Goal: Task Accomplishment & Management: Use online tool/utility

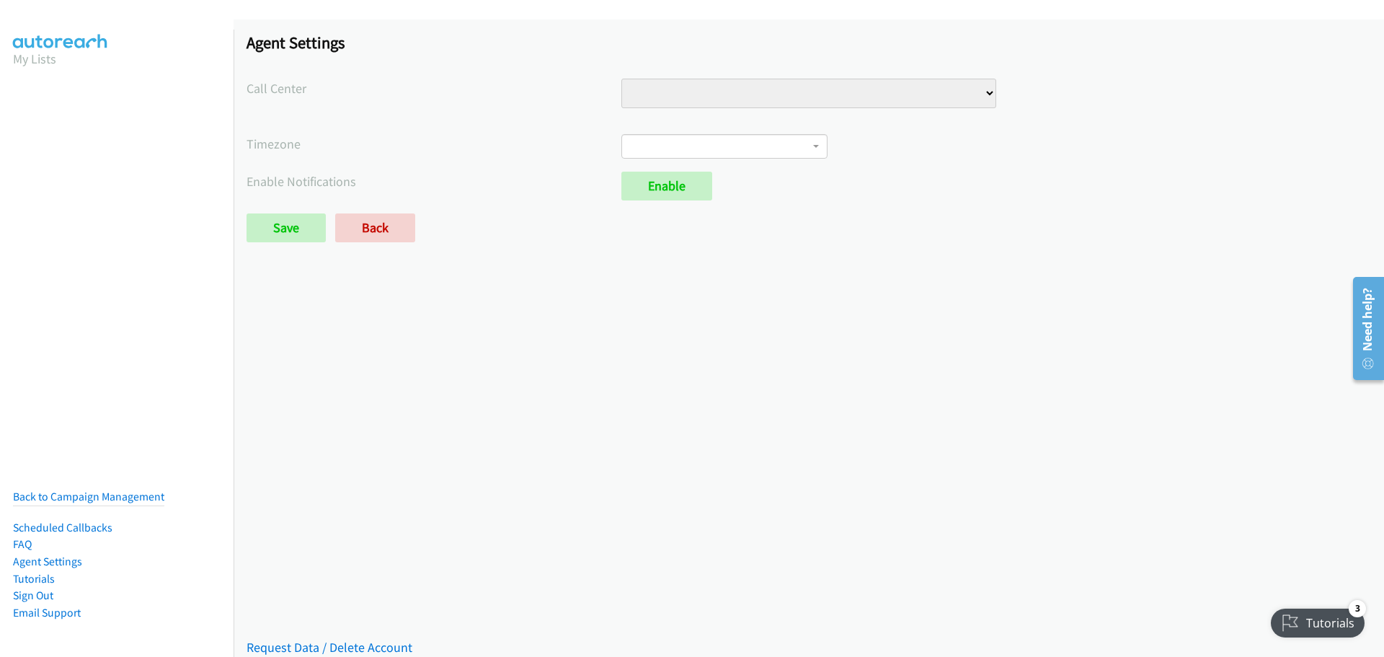
click at [820, 98] on select "Injury Numbers Injury Sales VA Numbers VA Sales" at bounding box center [808, 94] width 375 height 30
select select "6529752866078720"
click at [621, 79] on select "Injury Numbers Injury Sales VA Numbers VA Sales" at bounding box center [808, 94] width 375 height 30
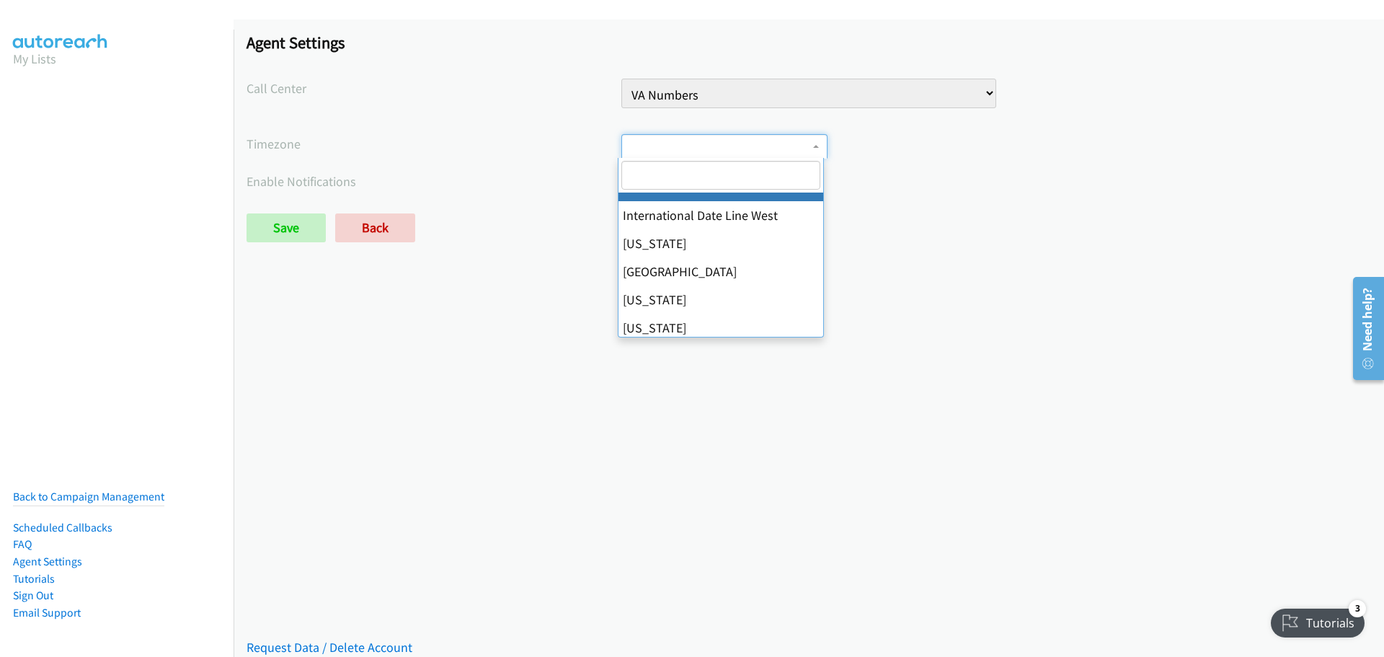
click at [735, 147] on span at bounding box center [724, 146] width 206 height 25
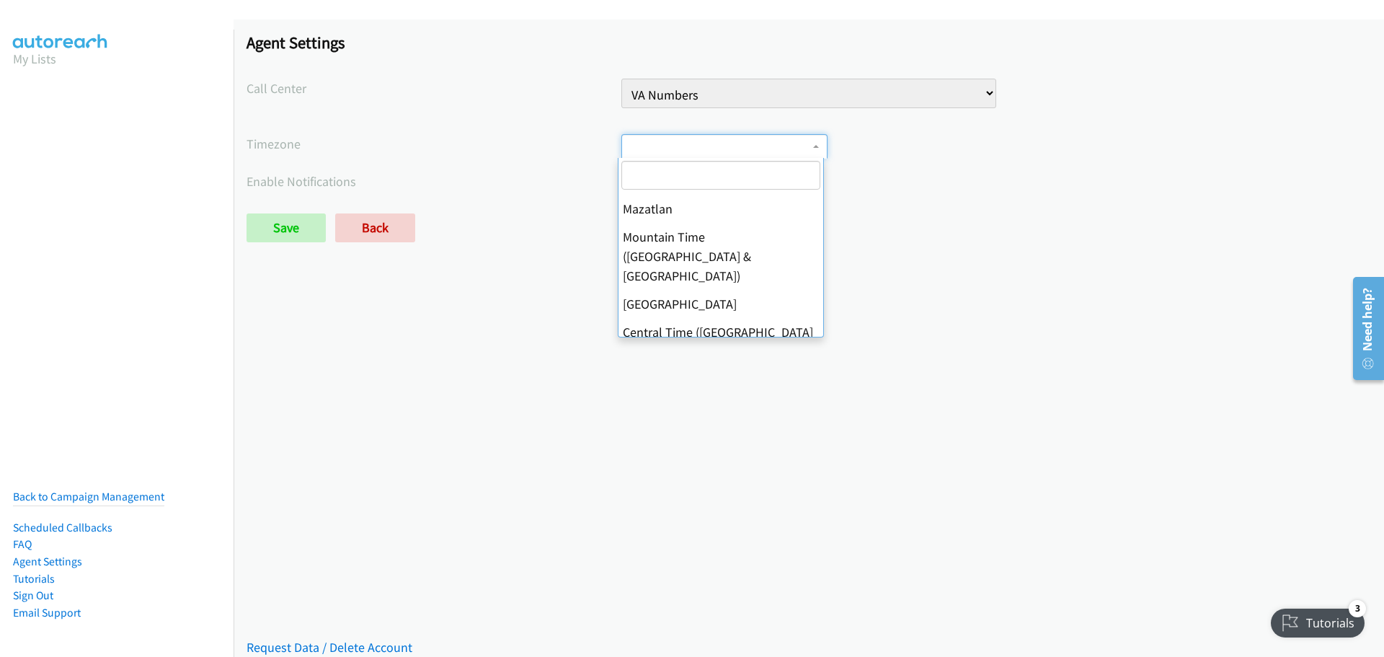
scroll to position [216, 0]
select select "Central Time ([GEOGRAPHIC_DATA] & [GEOGRAPHIC_DATA])"
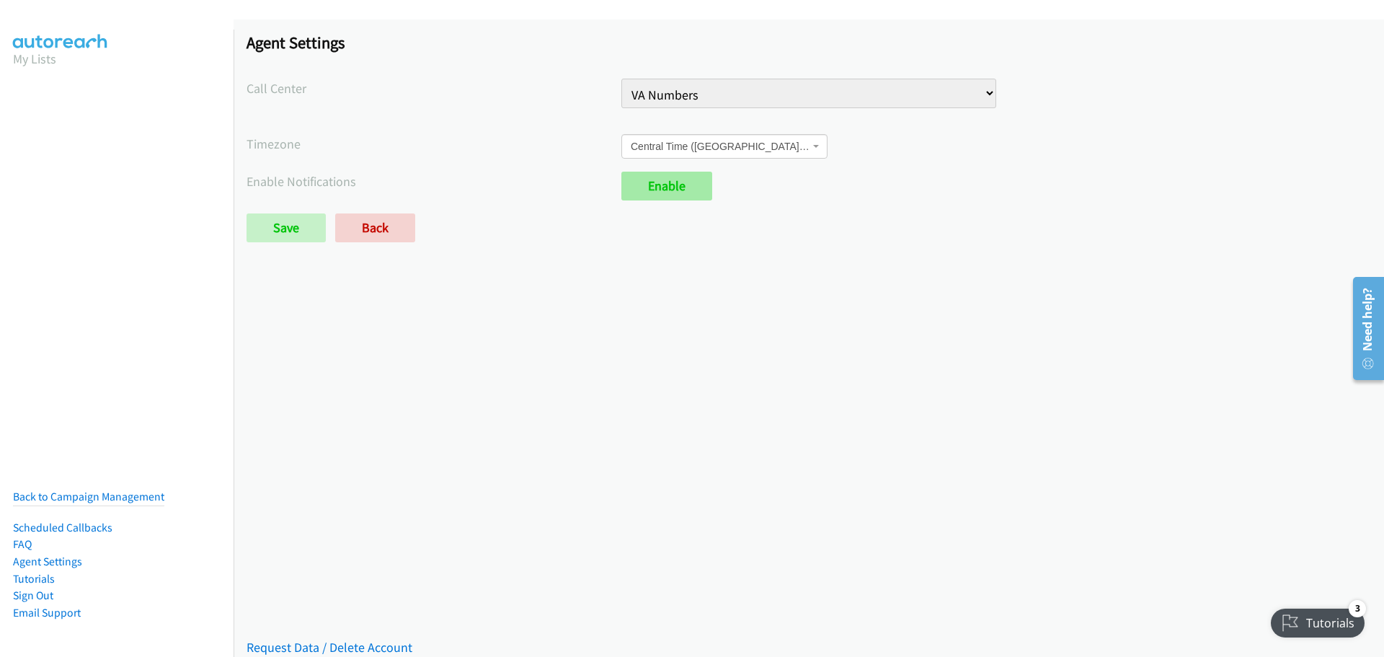
click at [686, 189] on link "Enable" at bounding box center [666, 186] width 91 height 29
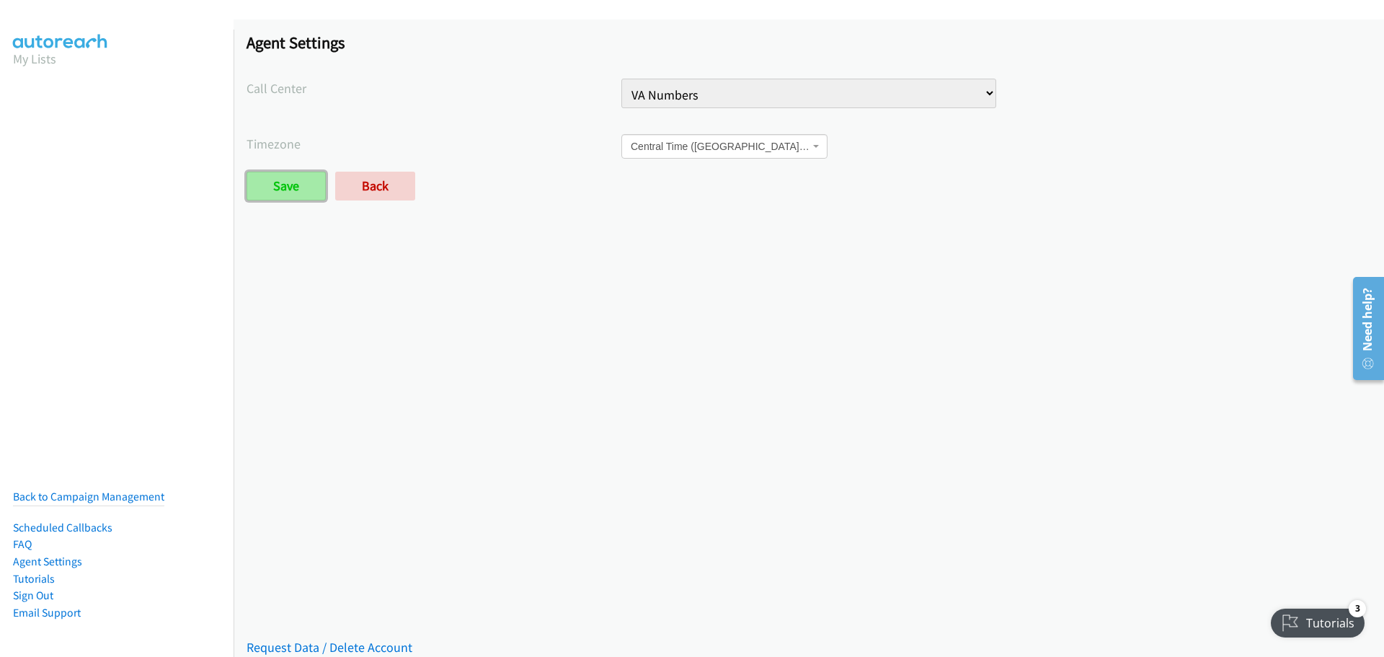
click at [280, 187] on input "Save" at bounding box center [286, 186] width 79 height 29
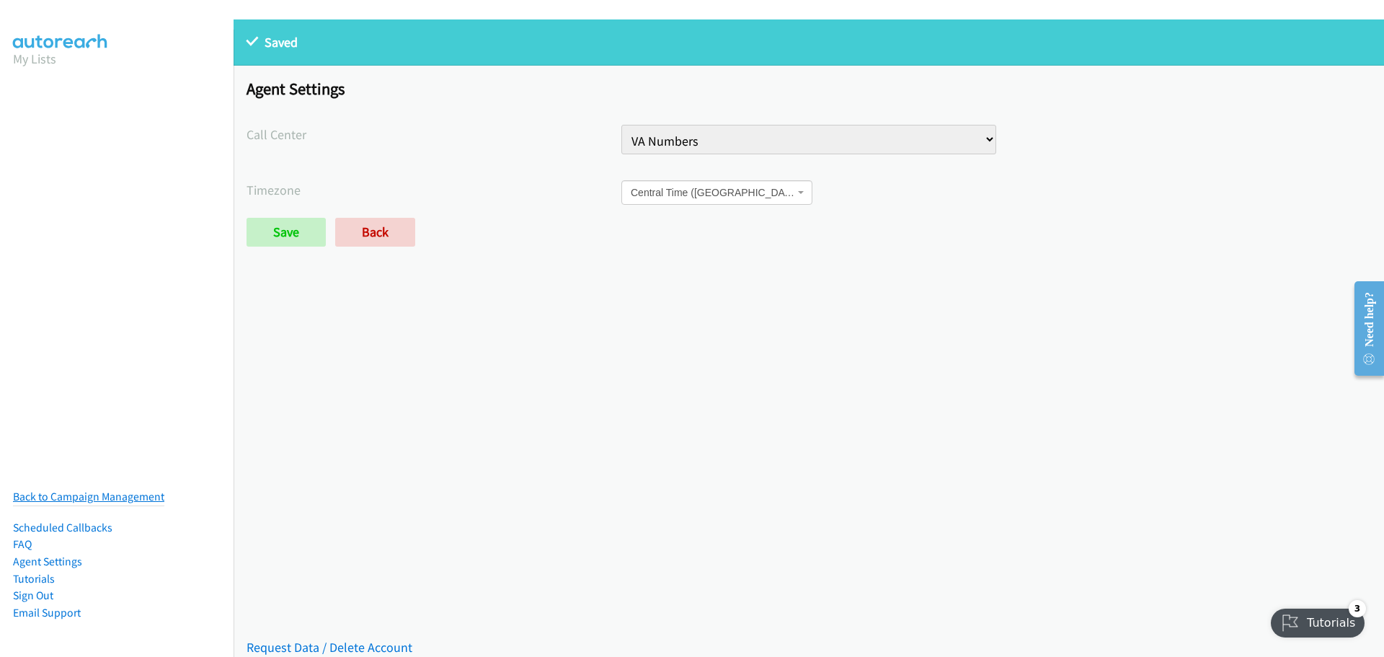
click at [84, 489] on link "Back to Campaign Management" at bounding box center [88, 496] width 151 height 14
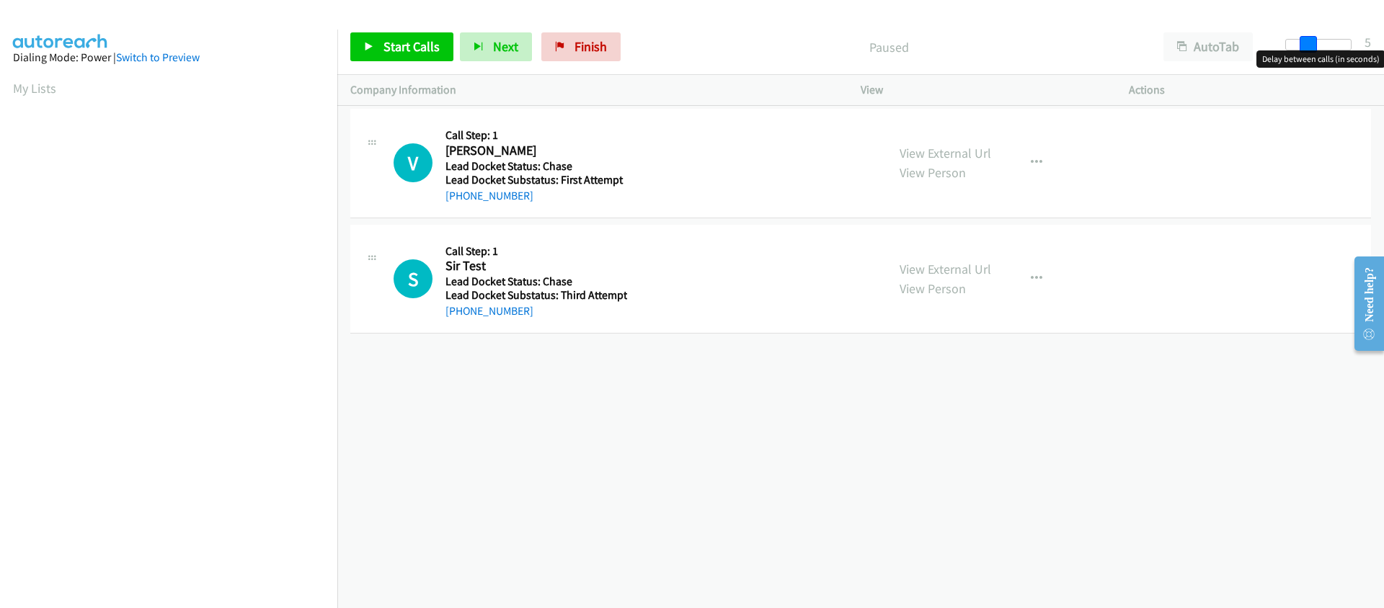
drag, startPoint x: 1288, startPoint y: 41, endPoint x: 1311, endPoint y: 47, distance: 23.8
click at [1311, 47] on span at bounding box center [1308, 44] width 17 height 17
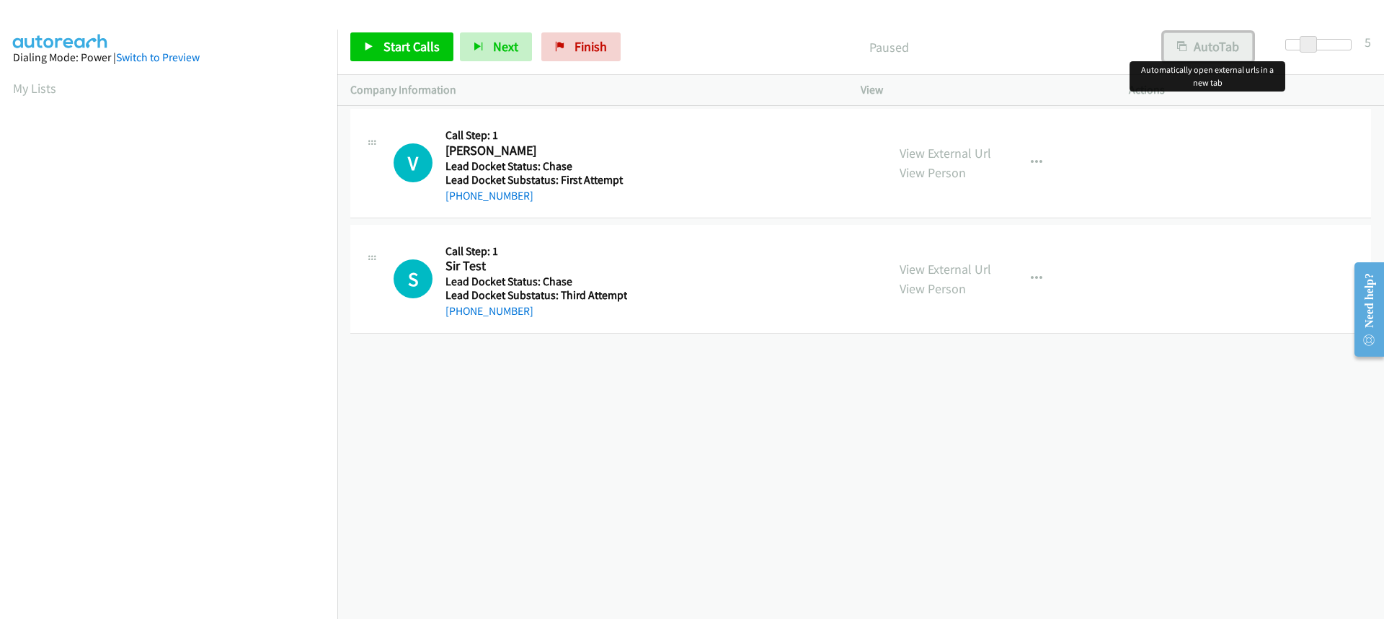
click at [1221, 48] on button "AutoTab" at bounding box center [1207, 46] width 89 height 29
click at [1193, 41] on button "AutoTab" at bounding box center [1207, 46] width 91 height 29
click at [381, 49] on link "Start Calls" at bounding box center [401, 46] width 103 height 29
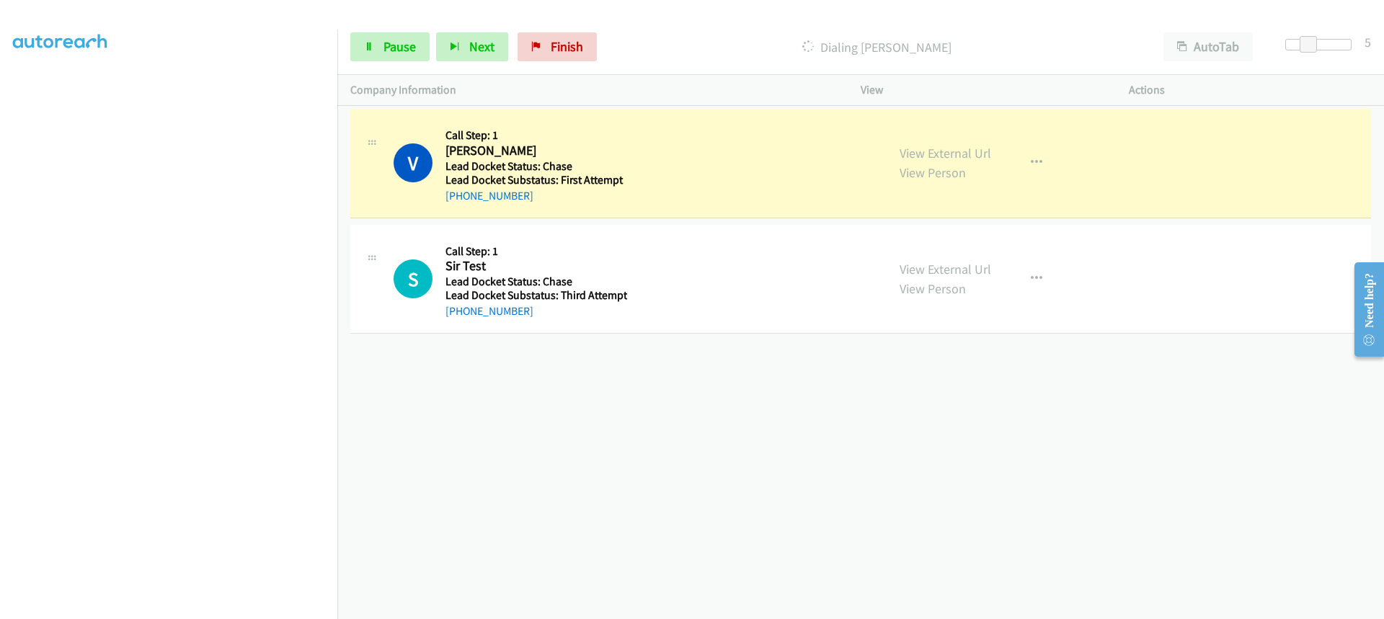
scroll to position [189, 0]
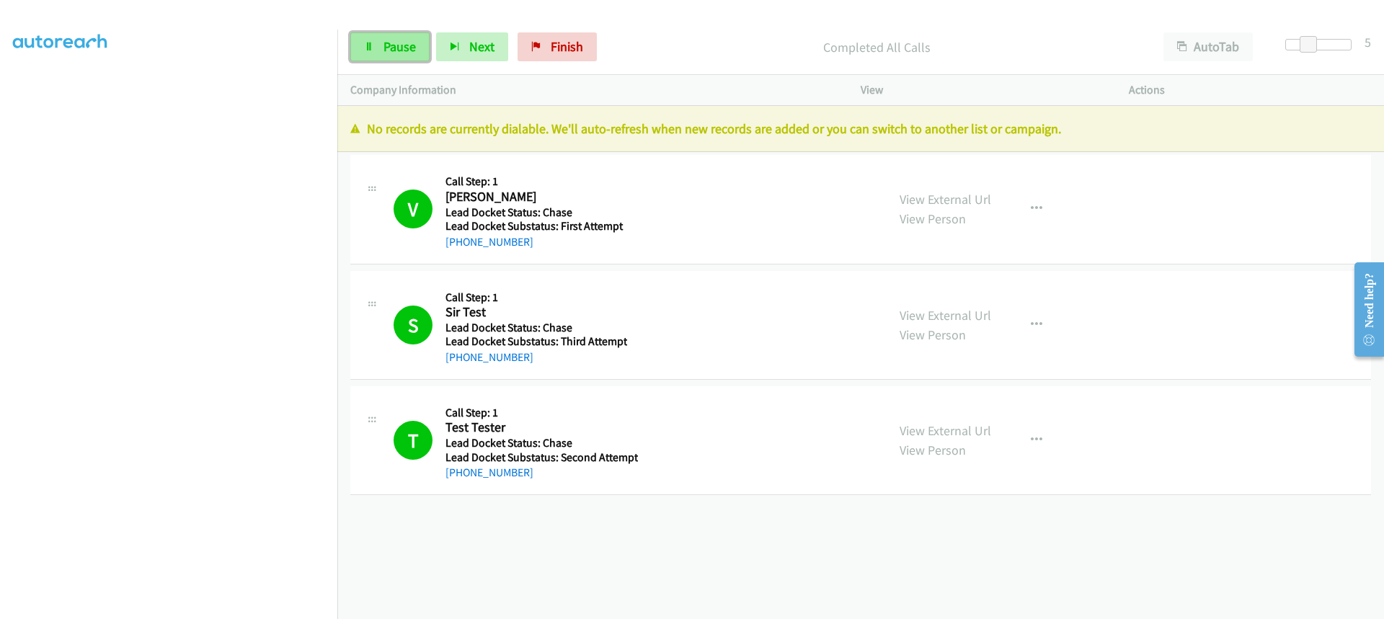
click at [373, 55] on link "Pause" at bounding box center [389, 46] width 79 height 29
click at [373, 55] on link "Start Calls" at bounding box center [401, 46] width 103 height 29
drag, startPoint x: 534, startPoint y: 239, endPoint x: 436, endPoint y: 249, distance: 98.6
click at [436, 249] on div "V Callback Scheduled Call Step: 1 Vincent Landewee America/Chicago Lead Docket …" at bounding box center [634, 209] width 480 height 82
drag, startPoint x: 523, startPoint y: 358, endPoint x: 438, endPoint y: 360, distance: 85.8
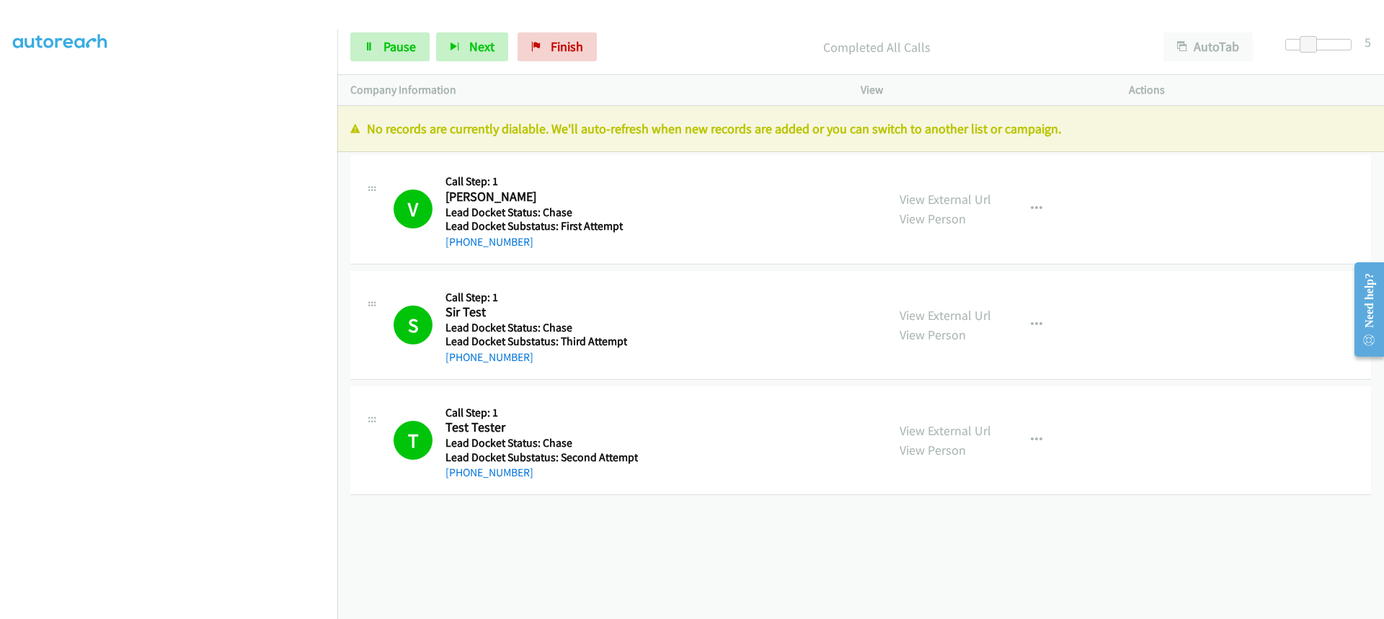
click at [438, 360] on div "S Callback Scheduled Call Step: 1 Sir Test America/Chicago Lead Docket Status: …" at bounding box center [634, 325] width 480 height 82
click at [815, 559] on div "+1 415-964-1034 Call failed - Please reload the list and try again The Callbar …" at bounding box center [860, 362] width 1047 height 513
click at [985, 236] on div "View External Url View Person View External Url Schedule/Manage Callback Skip C…" at bounding box center [1027, 209] width 281 height 82
click at [1032, 206] on icon "button" at bounding box center [1037, 209] width 12 height 12
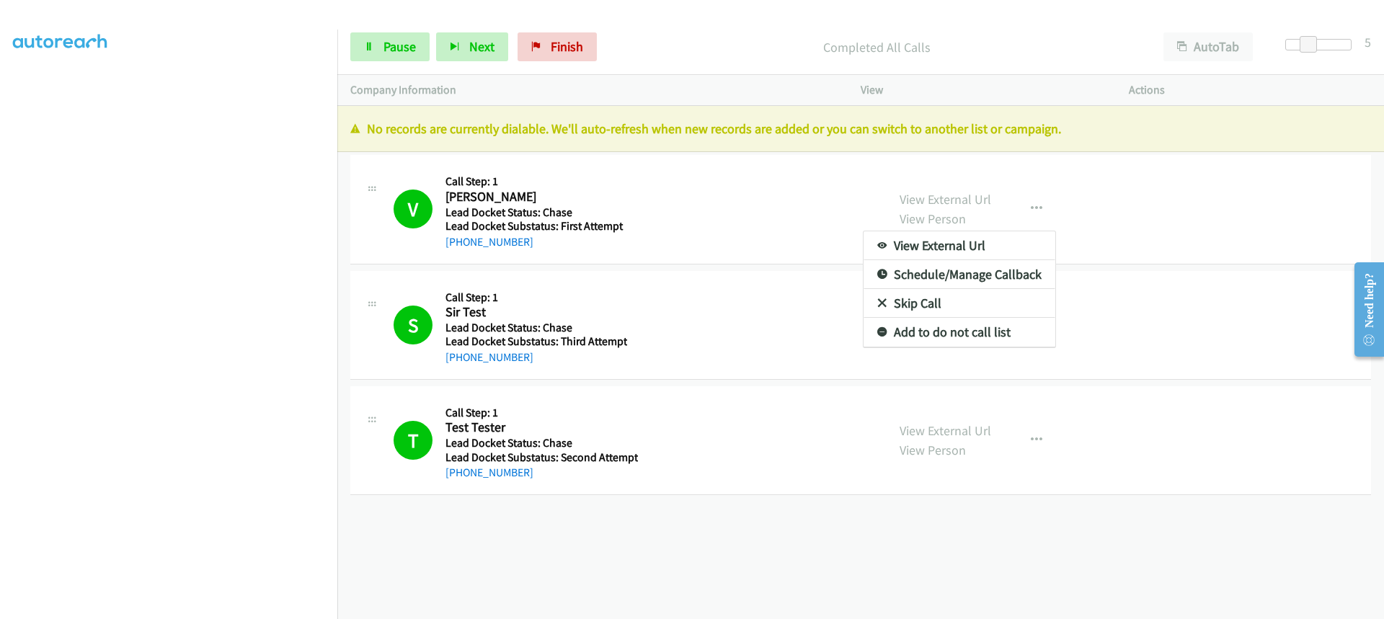
click at [1032, 213] on div at bounding box center [692, 309] width 1384 height 619
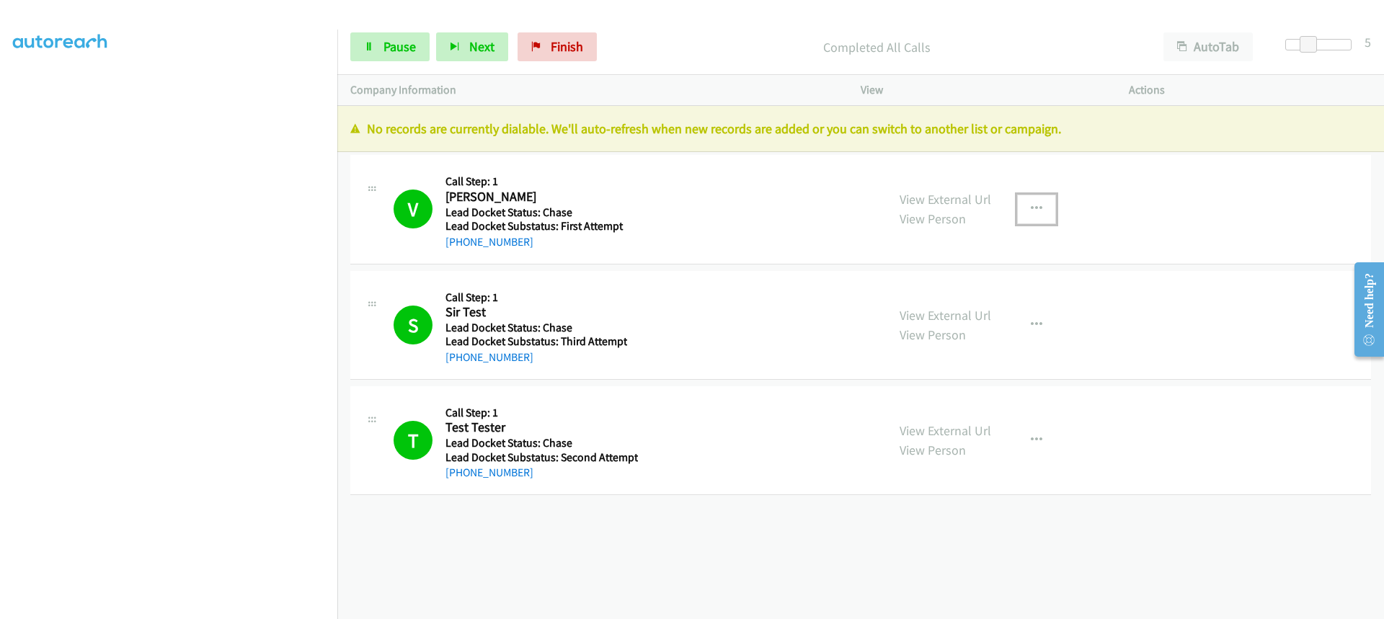
click at [1031, 205] on icon "button" at bounding box center [1037, 209] width 12 height 12
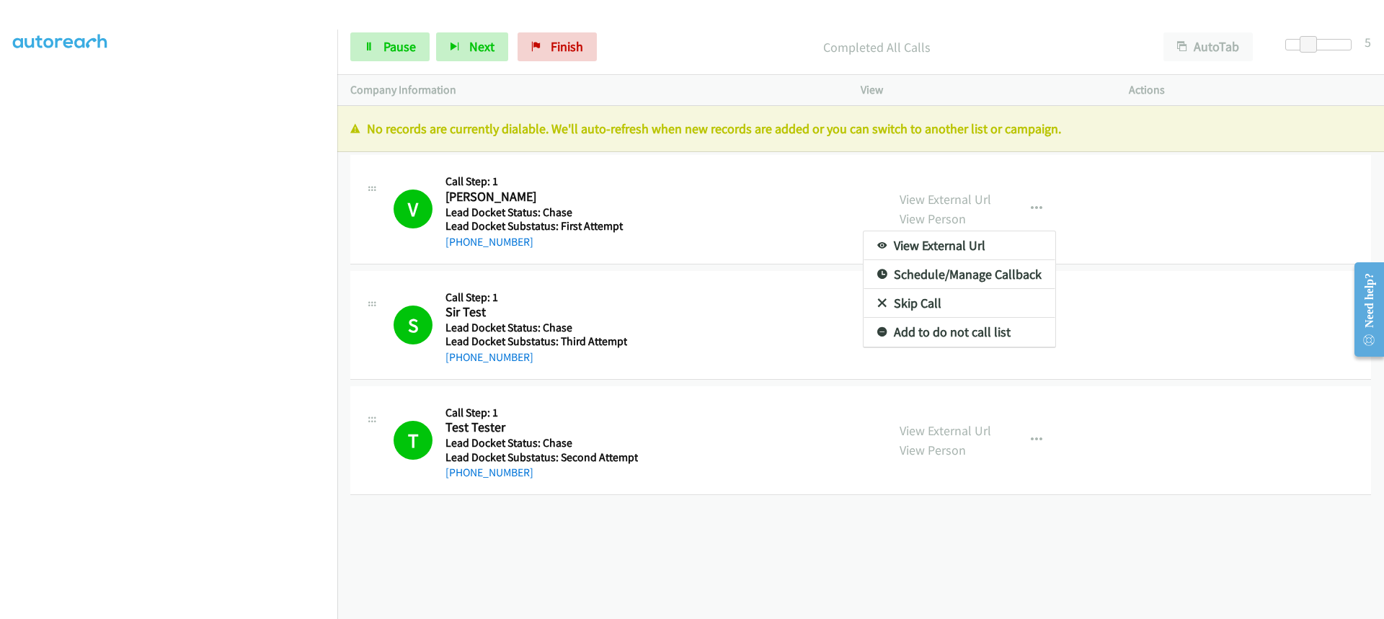
click at [1026, 205] on div at bounding box center [692, 309] width 1384 height 619
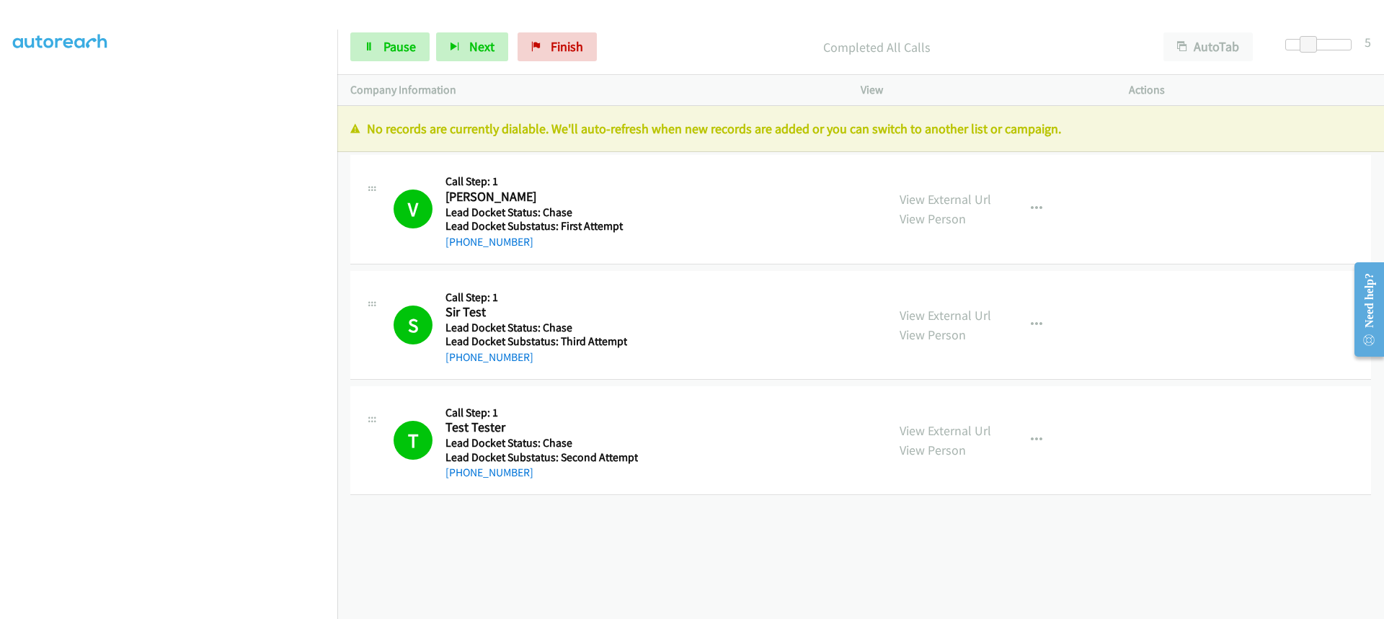
click at [773, 199] on div "V Callback Scheduled Call Step: 1 Vincent Landewee America/Chicago Lead Docket …" at bounding box center [634, 209] width 480 height 82
click at [485, 56] on button "Next" at bounding box center [472, 46] width 72 height 29
click at [652, 231] on div "V Callback Scheduled Call Step: 1 Vincent Landewee America/Chicago Lead Docket …" at bounding box center [634, 209] width 480 height 82
click at [743, 205] on div "V Callback Scheduled Call Step: 1 Vincent Landewee America/Chicago Lead Docket …" at bounding box center [634, 209] width 480 height 82
click at [748, 204] on div "V Callback Scheduled Call Step: 1 Vincent Landewee America/Chicago Lead Docket …" at bounding box center [634, 209] width 480 height 82
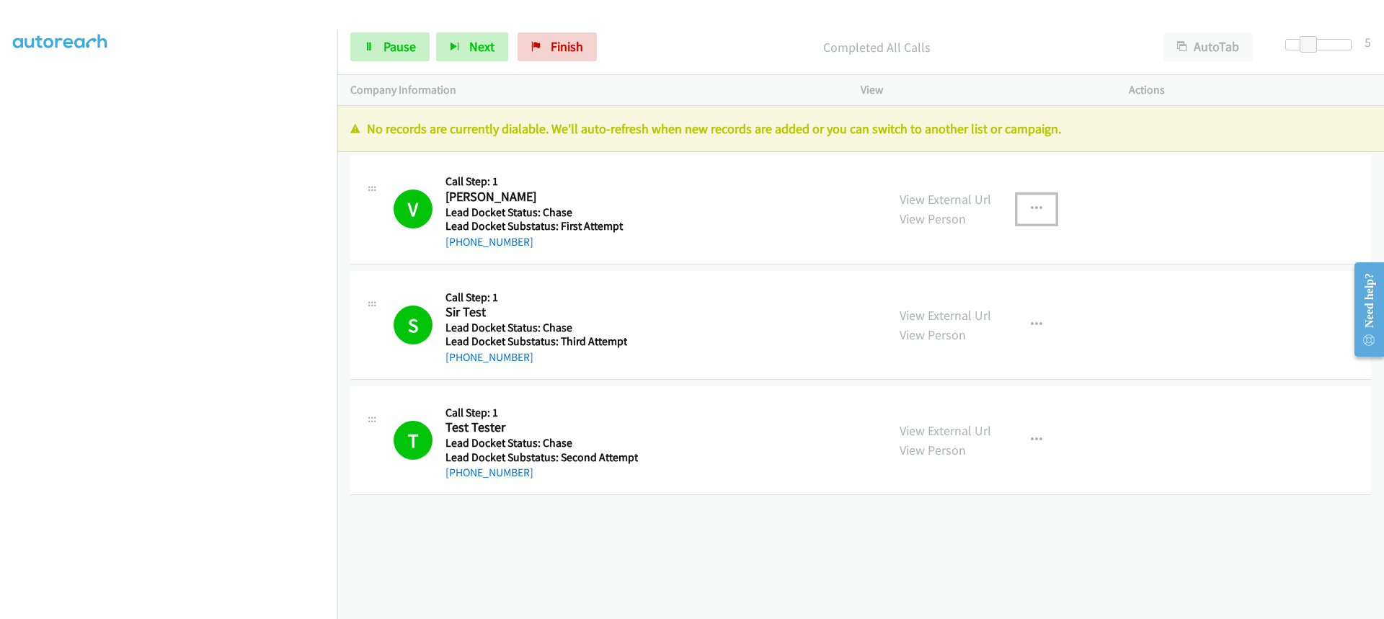
click at [1031, 206] on icon "button" at bounding box center [1037, 209] width 12 height 12
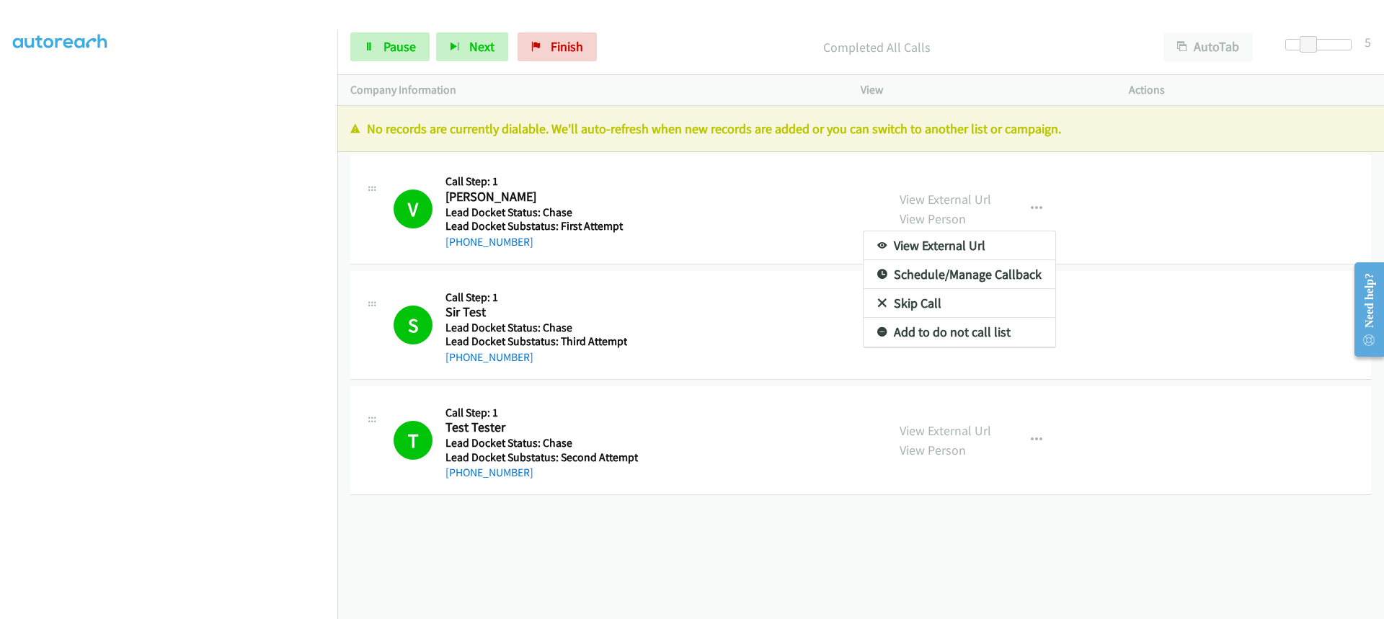
click at [1024, 206] on div at bounding box center [692, 309] width 1384 height 619
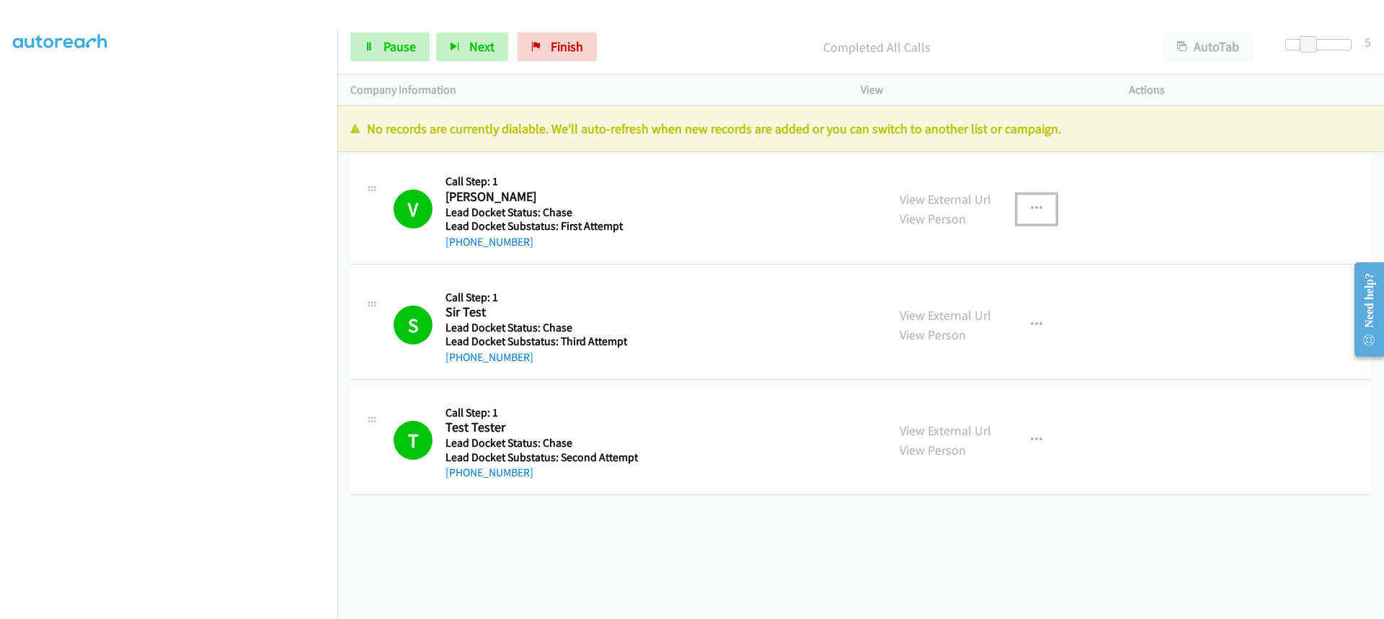
click at [1034, 200] on button "button" at bounding box center [1036, 209] width 39 height 29
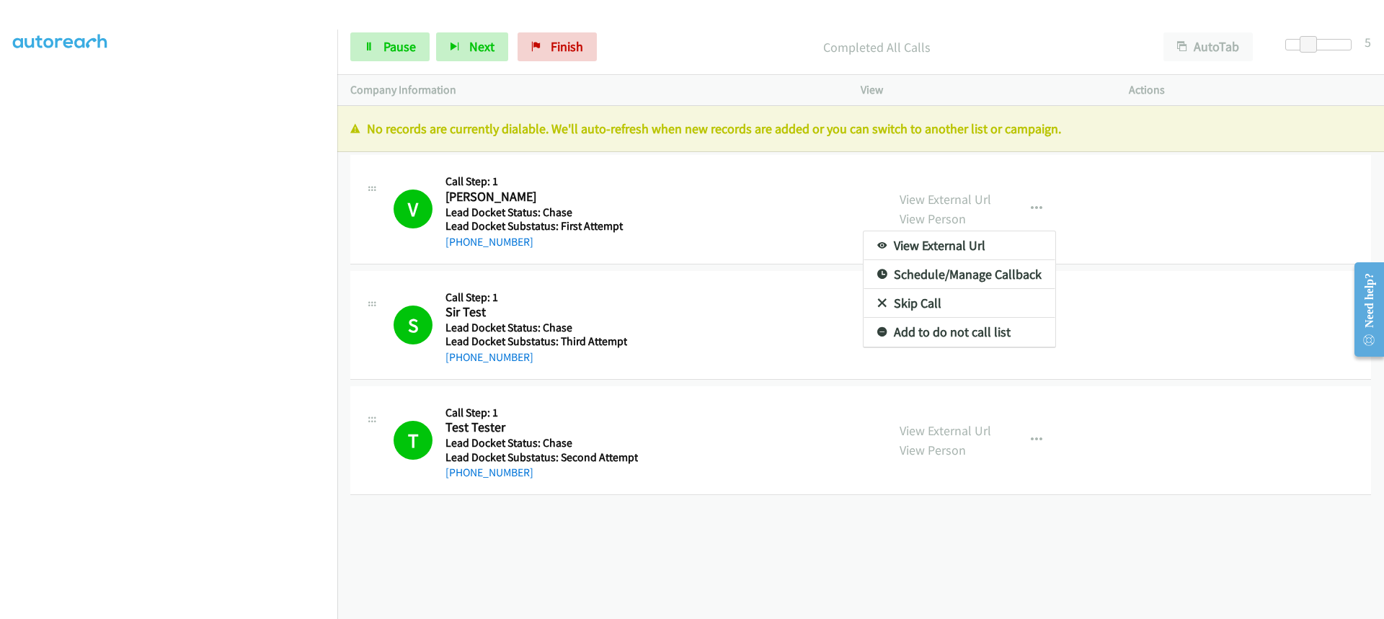
click at [619, 584] on div at bounding box center [692, 309] width 1384 height 619
